Goal: Feedback & Contribution: Submit feedback/report problem

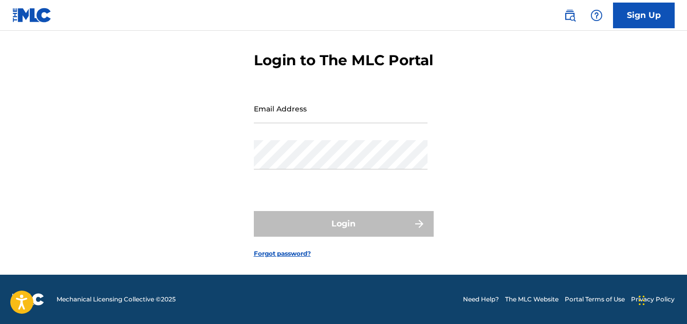
scroll to position [56, 0]
click at [279, 107] on input "Email Address" at bounding box center [341, 108] width 174 height 29
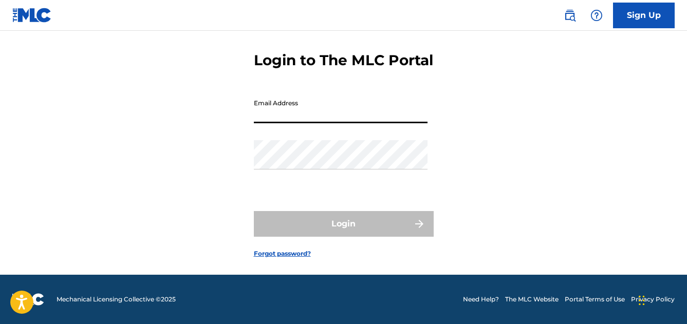
type input "[EMAIL_ADDRESS][DOMAIN_NAME]"
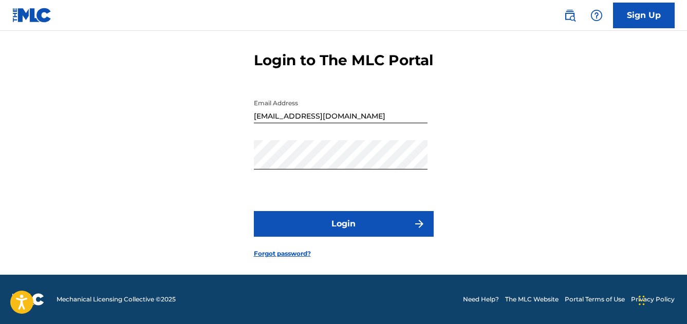
click at [328, 234] on button "Login" at bounding box center [344, 224] width 180 height 26
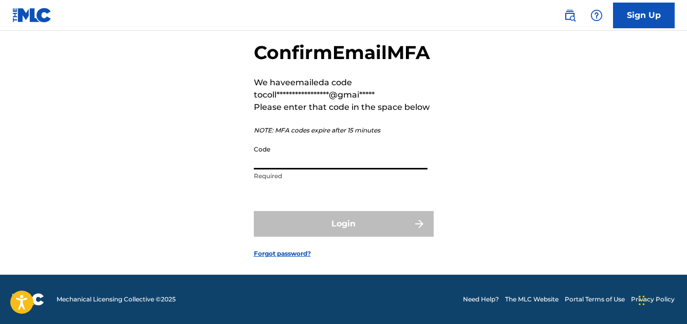
click at [297, 169] on input "Code" at bounding box center [341, 154] width 174 height 29
paste input "689958"
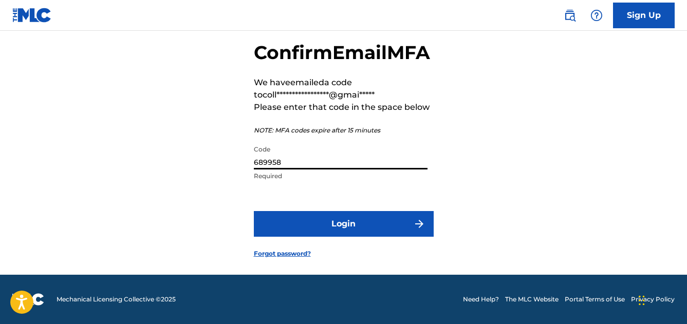
type input "689958"
click at [307, 232] on button "Login" at bounding box center [344, 224] width 180 height 26
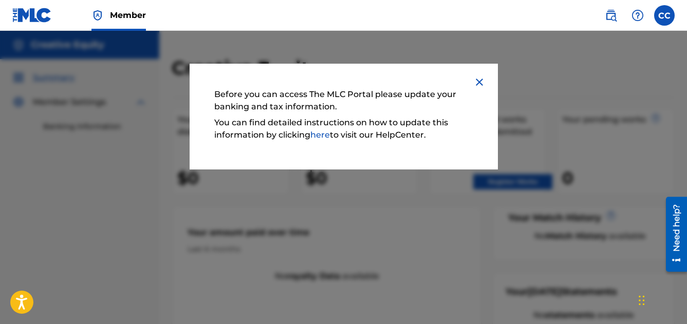
click at [478, 81] on img at bounding box center [479, 82] width 12 height 12
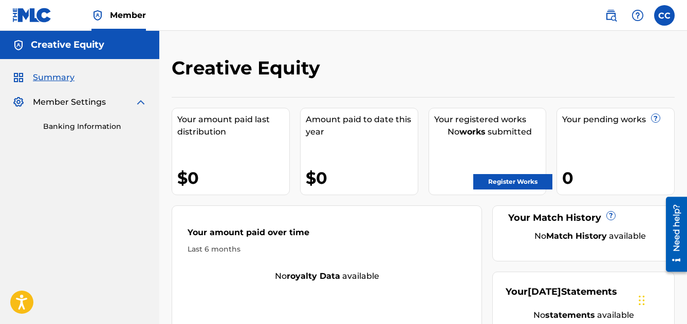
click at [117, 15] on span "Member" at bounding box center [128, 15] width 36 height 12
click at [69, 123] on link "Banking Information" at bounding box center [95, 126] width 104 height 11
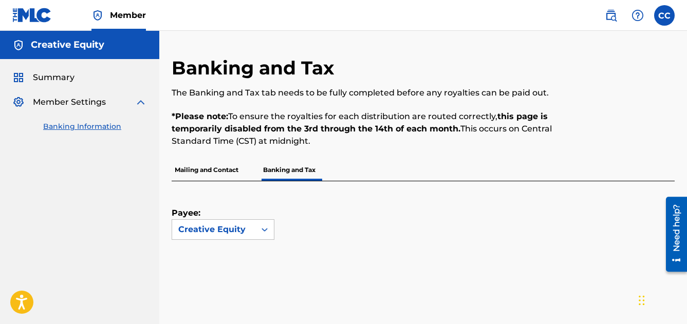
click at [192, 169] on p "Mailing and Contact" at bounding box center [207, 170] width 70 height 22
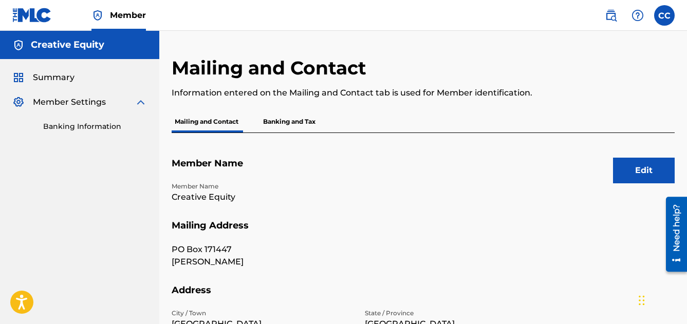
click at [293, 122] on p "Banking and Tax" at bounding box center [289, 122] width 59 height 22
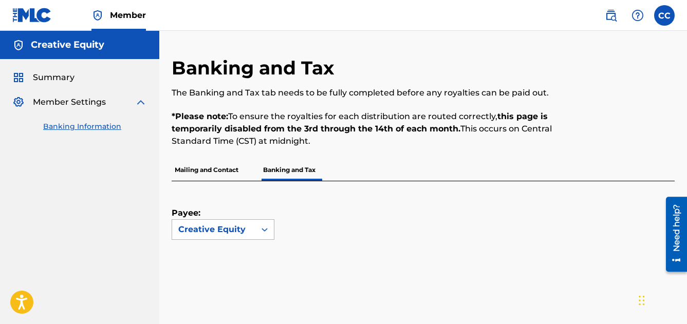
click at [263, 230] on icon at bounding box center [264, 230] width 6 height 4
click at [304, 199] on div "Payee: Use Up and Down to choose options, press Enter to select the currently f…" at bounding box center [411, 210] width 478 height 59
click at [51, 75] on span "Summary" at bounding box center [54, 77] width 42 height 12
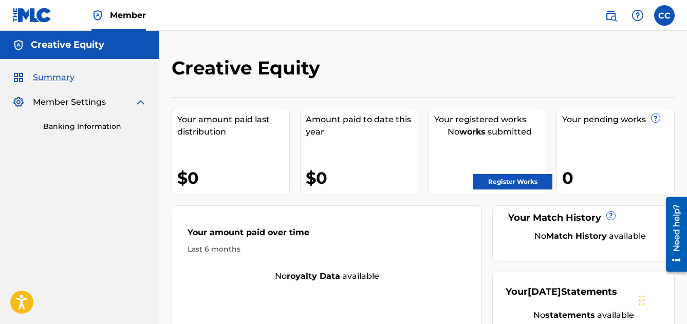
click at [667, 13] on label at bounding box center [664, 15] width 21 height 21
click at [664, 15] on input "CC Candace Collins collateralequitygroup@gmail.com Notification Preferences Pro…" at bounding box center [664, 15] width 0 height 0
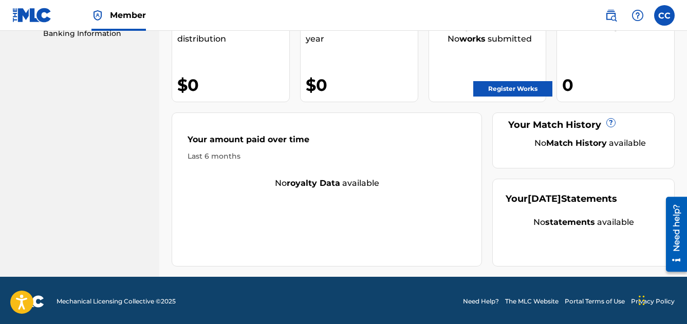
scroll to position [95, 0]
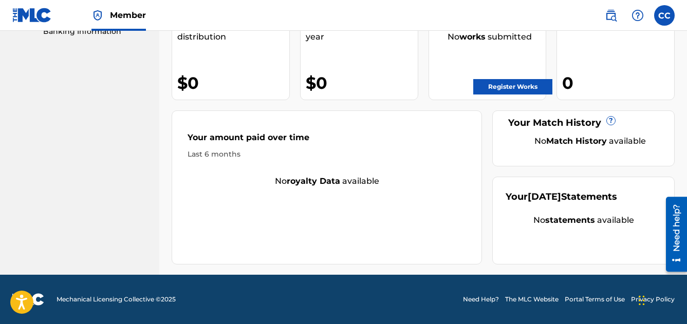
click at [668, 15] on label at bounding box center [664, 15] width 21 height 21
click at [664, 15] on input "CC Candace Collins collateralequitygroup@gmail.com Notification Preferences Pro…" at bounding box center [664, 15] width 0 height 0
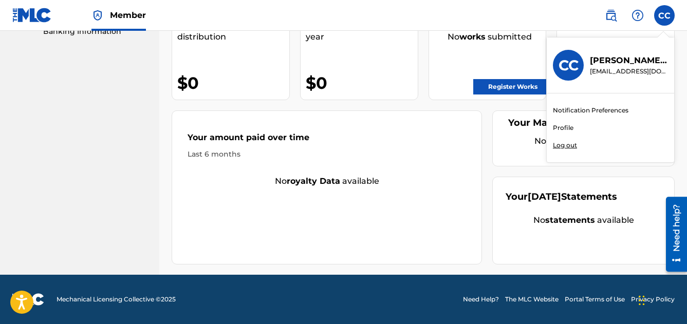
click at [555, 127] on link "Profile" at bounding box center [563, 127] width 21 height 9
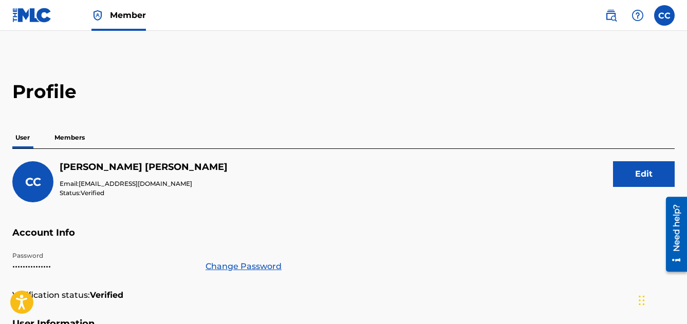
click at [68, 128] on p "Members" at bounding box center [69, 138] width 36 height 22
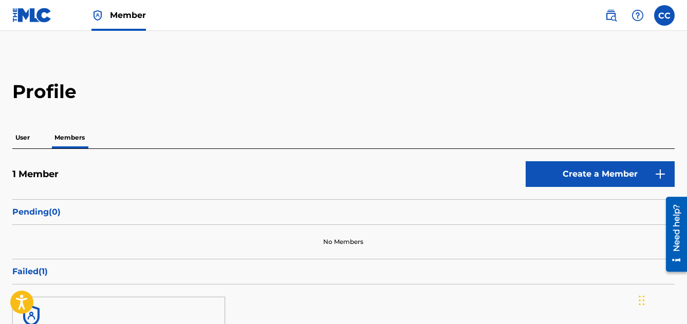
click at [20, 137] on p "User" at bounding box center [22, 138] width 21 height 22
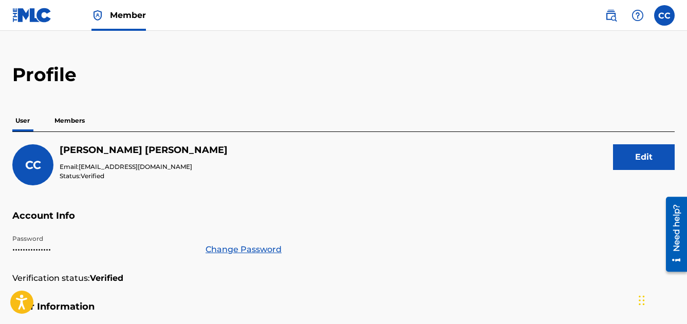
scroll to position [21, 0]
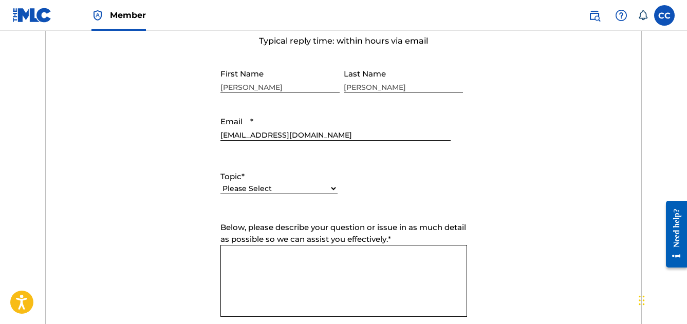
scroll to position [413, 0]
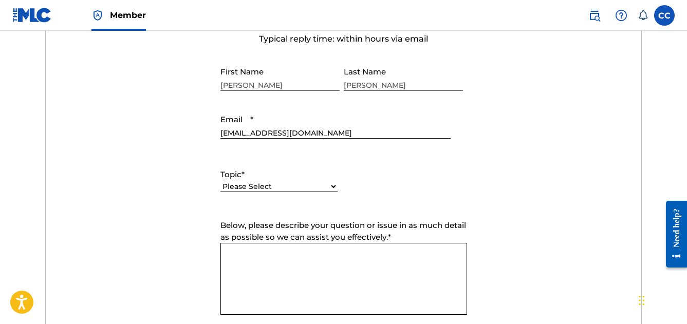
click at [272, 181] on div "Please Select I need help with my account I need help with managing my catalog …" at bounding box center [278, 191] width 117 height 23
click at [271, 188] on select "Please Select I need help with my account I need help with managing my catalog …" at bounding box center [278, 186] width 117 height 11
select select "I need help with my account"
click at [220, 182] on select "Please Select I need help with my account I need help with managing my catalog …" at bounding box center [278, 186] width 117 height 11
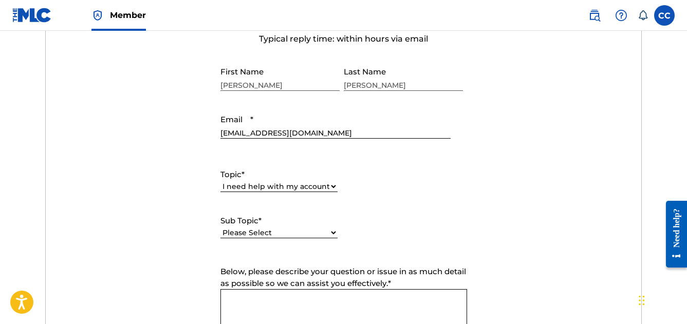
click at [252, 237] on select "Please Select I need help with my user account I can't log in to my user accoun…" at bounding box center [278, 233] width 117 height 11
select select "I need help with my Member account"
click at [220, 228] on select "Please Select I need help with my user account I can't log in to my user accoun…" at bounding box center [278, 233] width 117 height 11
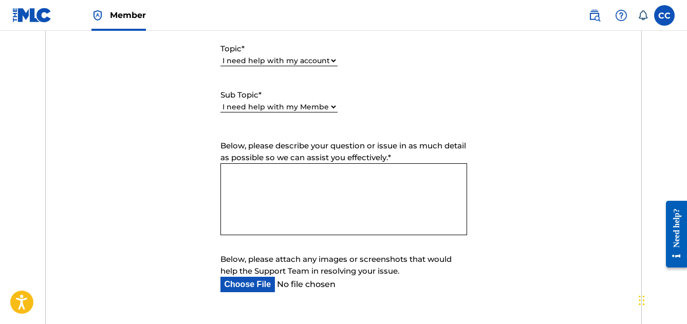
scroll to position [553, 0]
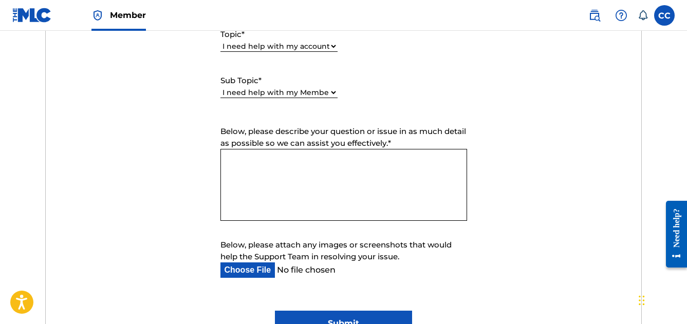
click at [263, 165] on textarea "Below, please describe your question or issue in as much detail as possible so …" at bounding box center [343, 185] width 247 height 72
paste textarea "I was a publishing member but when I applied for the administration member, it …"
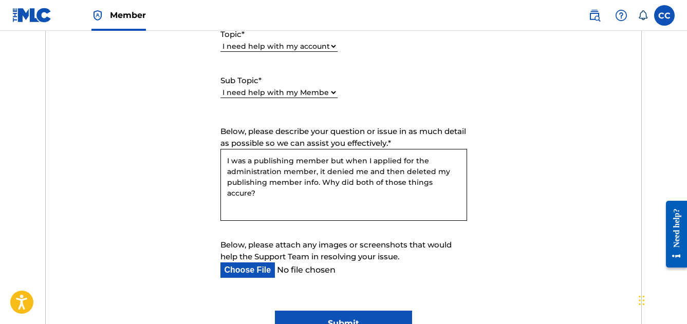
drag, startPoint x: 454, startPoint y: 183, endPoint x: 320, endPoint y: 183, distance: 134.0
click at [320, 183] on textarea "I was a publishing member but when I applied for the administration member, it …" at bounding box center [343, 185] width 247 height 72
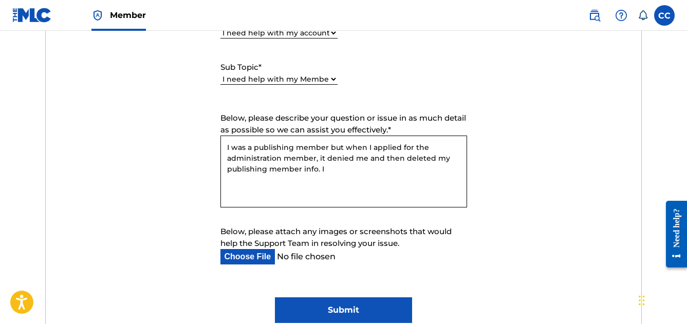
scroll to position [565, 0]
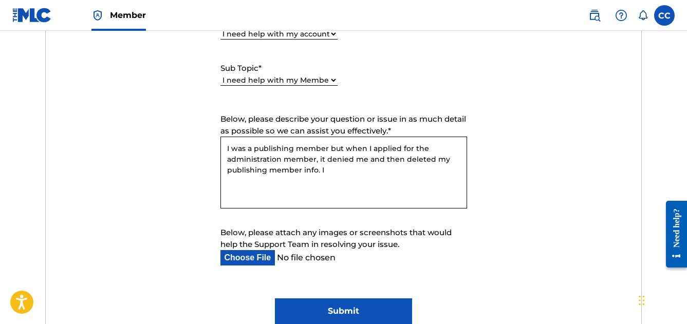
click at [332, 171] on textarea "I was a publishing member but when I applied for the administration member, it …" at bounding box center [343, 173] width 247 height 72
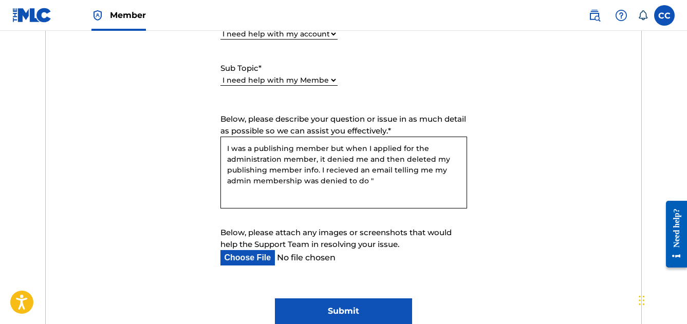
paste textarea "This Member account already exists with another user. Please reach out to the u…"
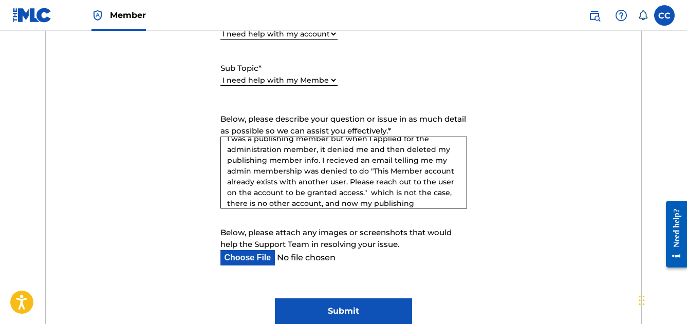
scroll to position [21, 0]
type textarea "I was a publishing member but when I applied for the administration member, it …"
click at [238, 251] on input "Below, please attach any images or screenshots that would help the Support Team…" at bounding box center [335, 257] width 230 height 15
type input "C:\fakepath\Gmail - Follow-up from the MLC_ Member registration rejected.pdf"
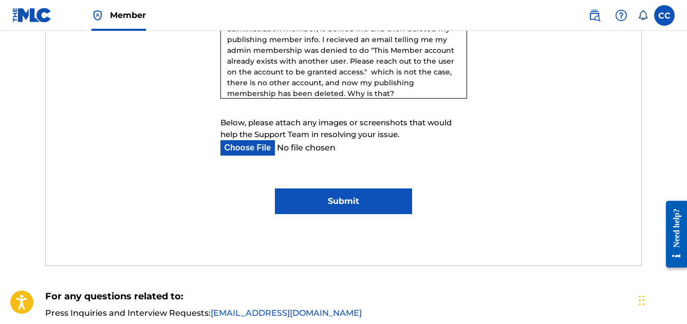
click at [345, 205] on input "Submit" at bounding box center [343, 201] width 137 height 26
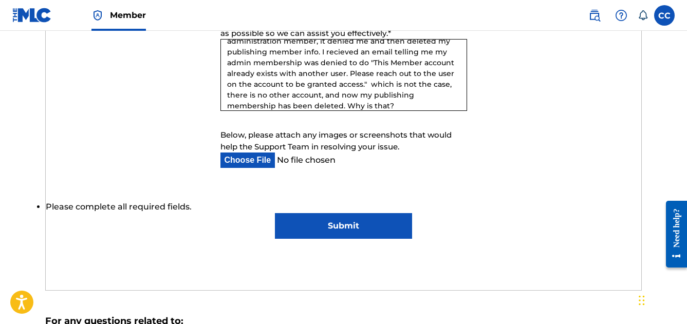
scroll to position [688, 0]
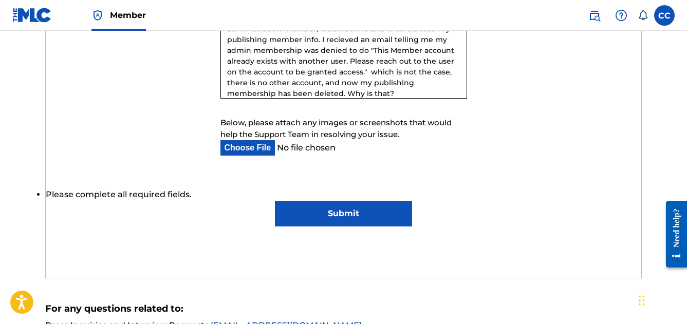
click at [341, 214] on input "Submit" at bounding box center [343, 214] width 137 height 26
click at [345, 215] on input "Submit" at bounding box center [343, 214] width 137 height 26
click at [345, 214] on input "Submit" at bounding box center [343, 214] width 137 height 26
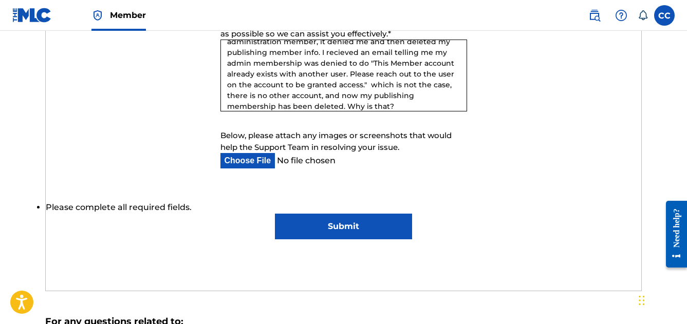
scroll to position [675, 0]
click at [328, 229] on input "Submit" at bounding box center [343, 226] width 137 height 26
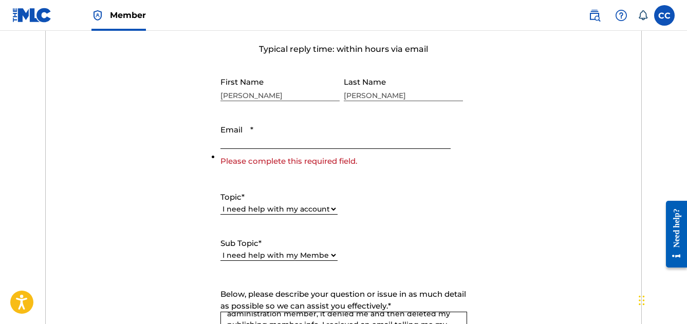
scroll to position [405, 0]
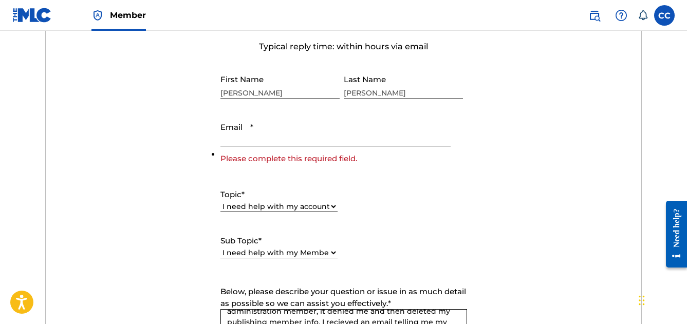
click at [255, 135] on input "Email *" at bounding box center [335, 131] width 230 height 29
type input "[EMAIL_ADDRESS][DOMAIN_NAME]"
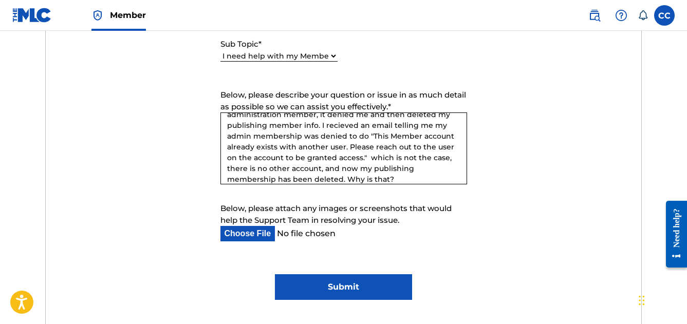
scroll to position [610, 0]
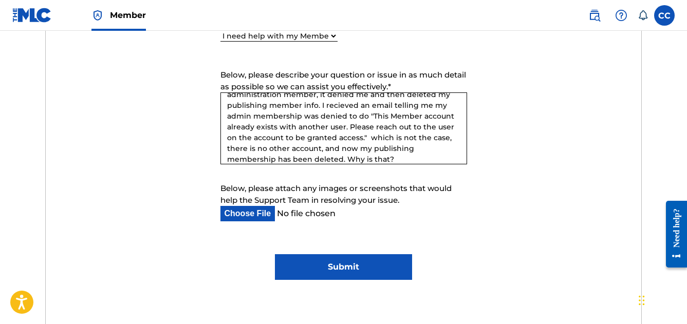
click at [325, 263] on input "Submit" at bounding box center [343, 267] width 137 height 26
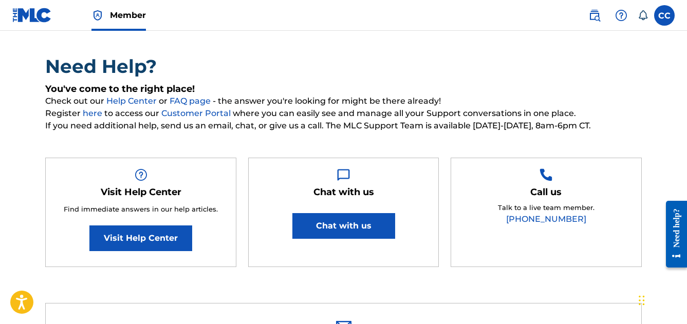
scroll to position [0, 0]
